Goal: Task Accomplishment & Management: Use online tool/utility

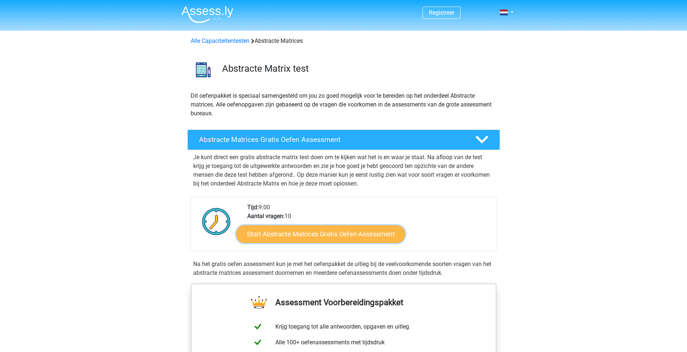
click at [346, 236] on link "Start Abstracte Matrices Gratis Oefen Assessment" at bounding box center [320, 234] width 169 height 18
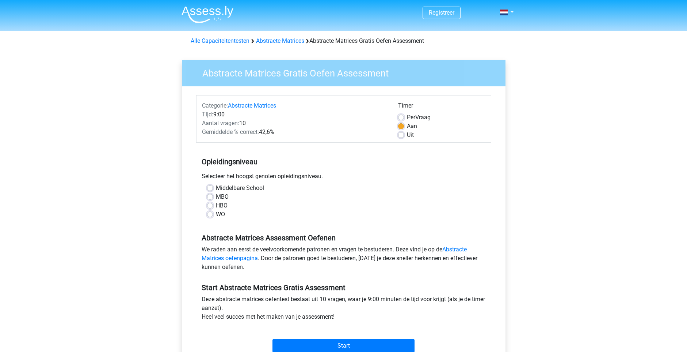
click at [216, 196] on label "MBO" at bounding box center [222, 196] width 13 height 9
click at [209, 196] on input "MBO" at bounding box center [210, 195] width 6 height 7
radio input "true"
click at [347, 345] on input "Start" at bounding box center [344, 345] width 142 height 14
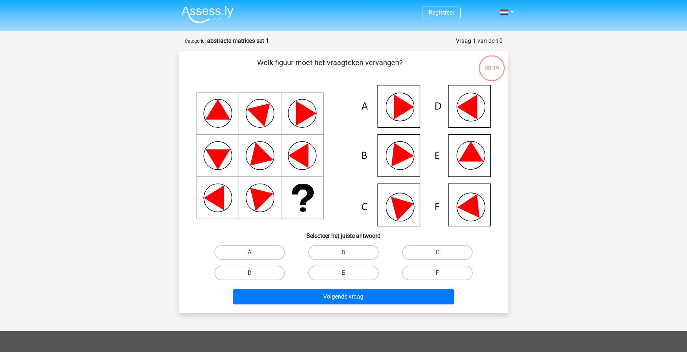
click at [482, 207] on icon at bounding box center [344, 155] width 295 height 141
drag, startPoint x: 256, startPoint y: 270, endPoint x: 283, endPoint y: 280, distance: 28.6
click at [256, 270] on label "D" at bounding box center [250, 272] width 71 height 15
click at [254, 273] on input "D" at bounding box center [252, 275] width 5 height 5
radio input "true"
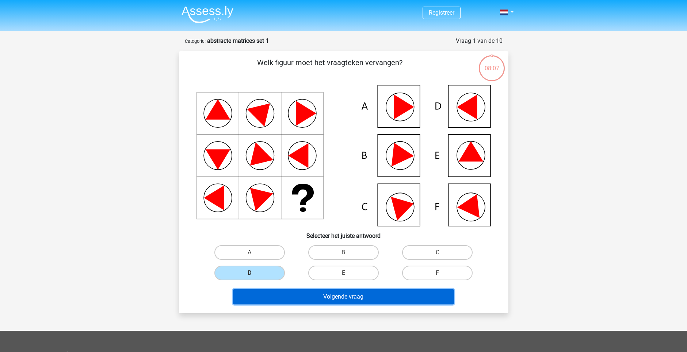
click at [353, 298] on button "Volgende vraag" at bounding box center [343, 296] width 221 height 15
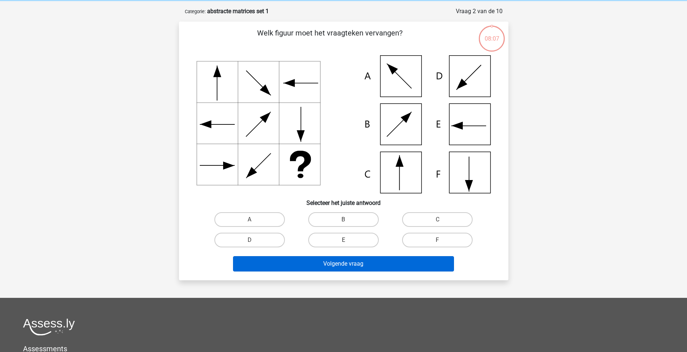
scroll to position [37, 0]
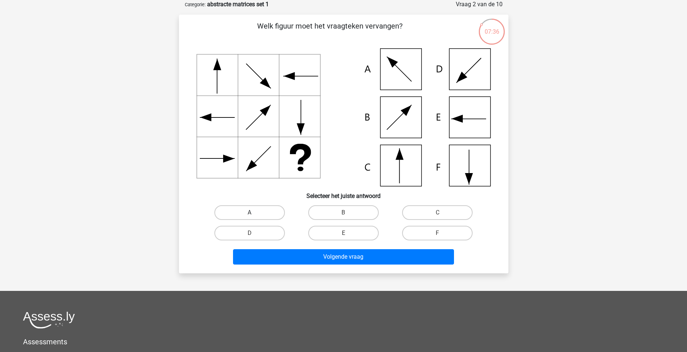
click at [257, 207] on label "A" at bounding box center [250, 212] width 71 height 15
click at [254, 212] on input "A" at bounding box center [252, 214] width 5 height 5
radio input "true"
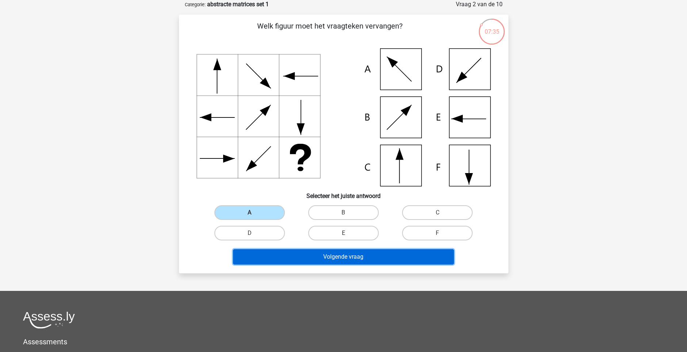
click at [328, 256] on button "Volgende vraag" at bounding box center [343, 256] width 221 height 15
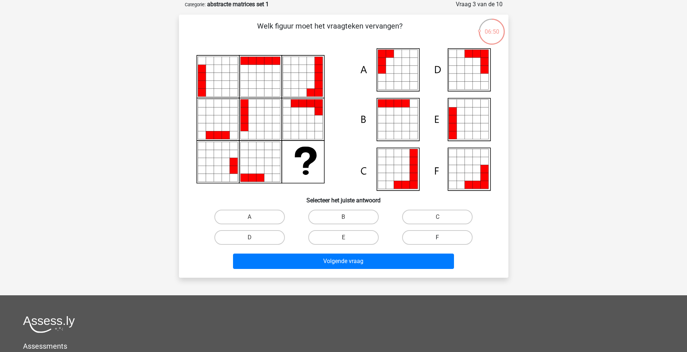
click at [443, 236] on label "F" at bounding box center [437, 237] width 71 height 15
click at [443, 237] on input "F" at bounding box center [440, 239] width 5 height 5
radio input "true"
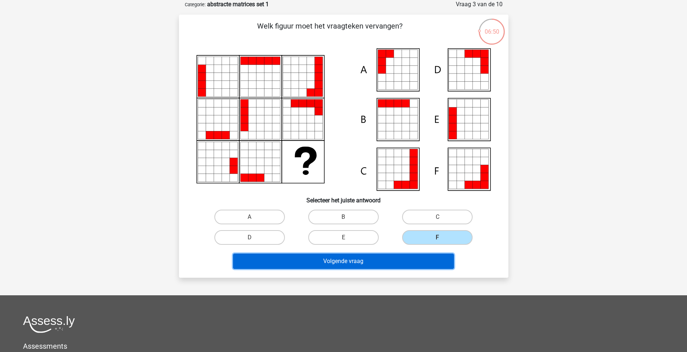
click at [376, 259] on button "Volgende vraag" at bounding box center [343, 260] width 221 height 15
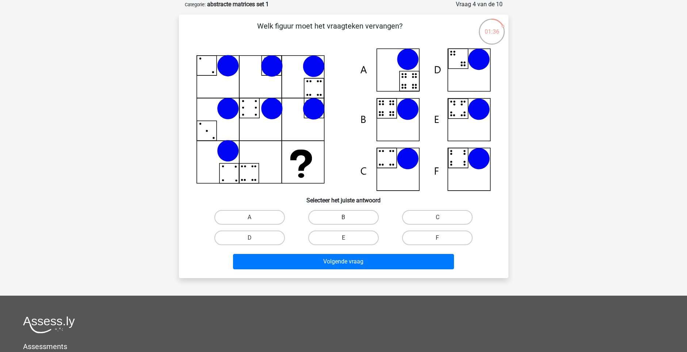
click at [357, 220] on label "B" at bounding box center [343, 217] width 71 height 15
click at [348, 220] on input "B" at bounding box center [346, 219] width 5 height 5
radio input "true"
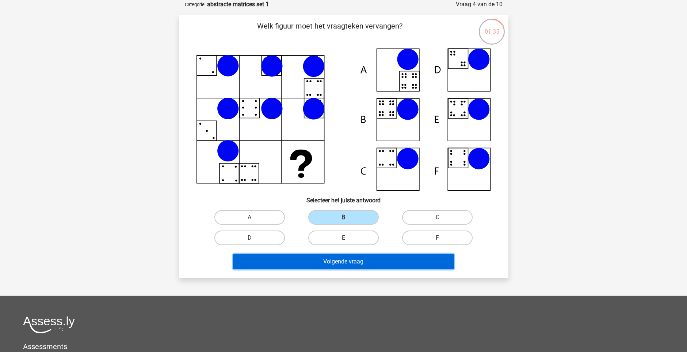
click at [355, 260] on button "Volgende vraag" at bounding box center [343, 261] width 221 height 15
